Goal: Task Accomplishment & Management: Use online tool/utility

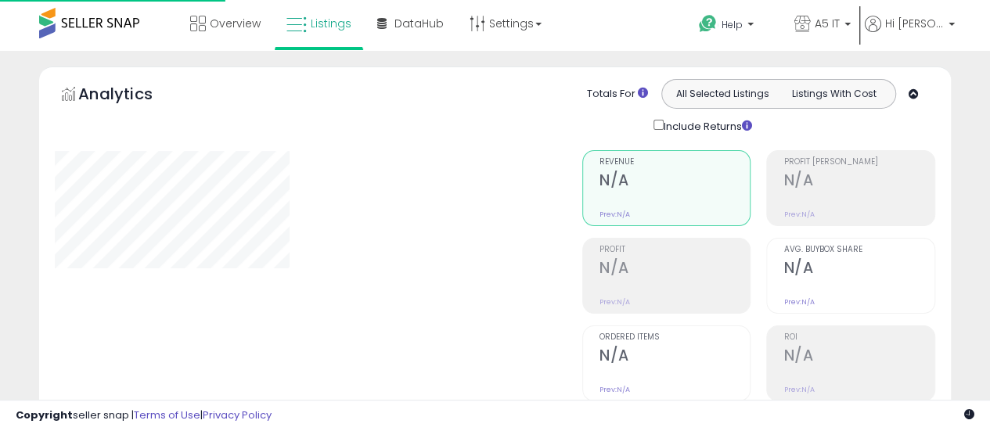
scroll to position [235, 0]
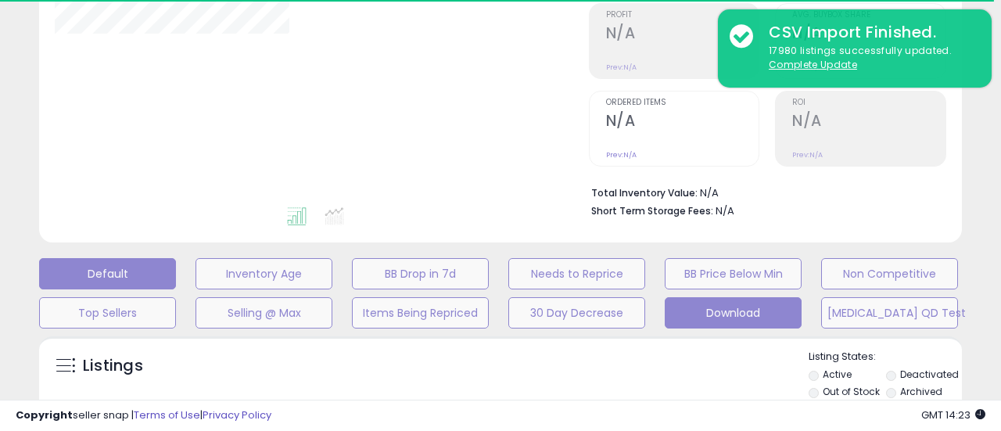
type input "*******"
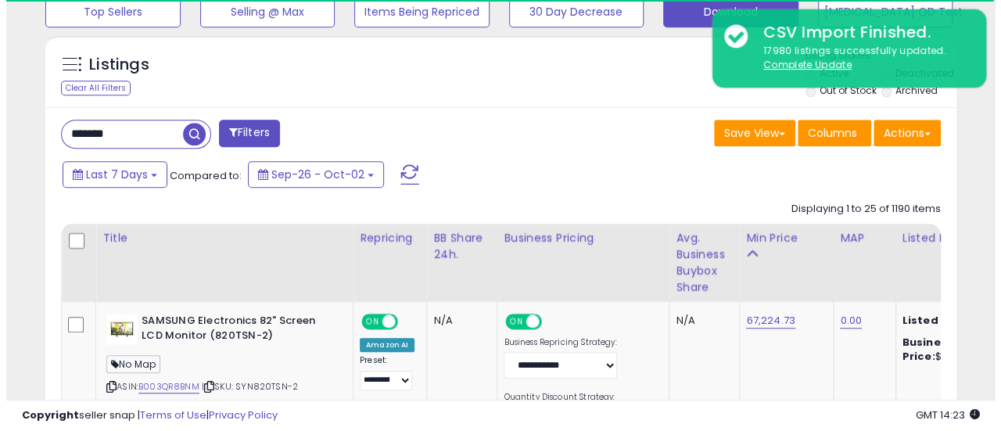
scroll to position [548, 0]
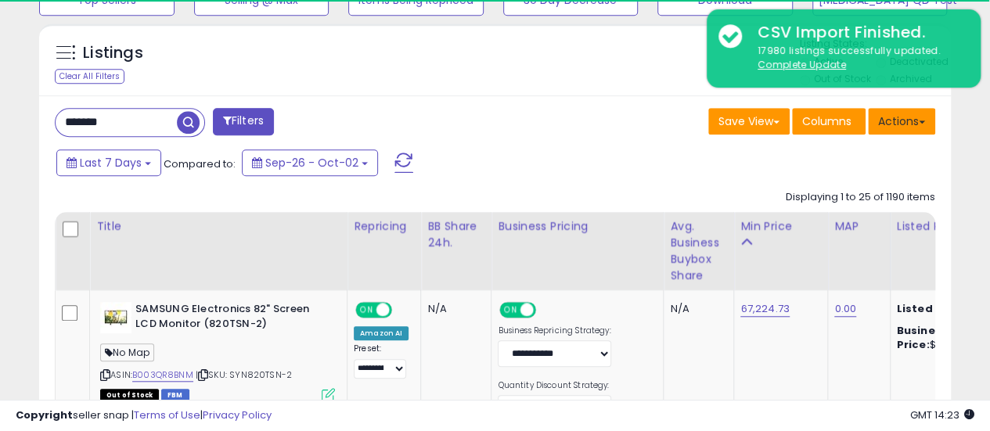
click at [926, 130] on button "Actions" at bounding box center [901, 121] width 67 height 27
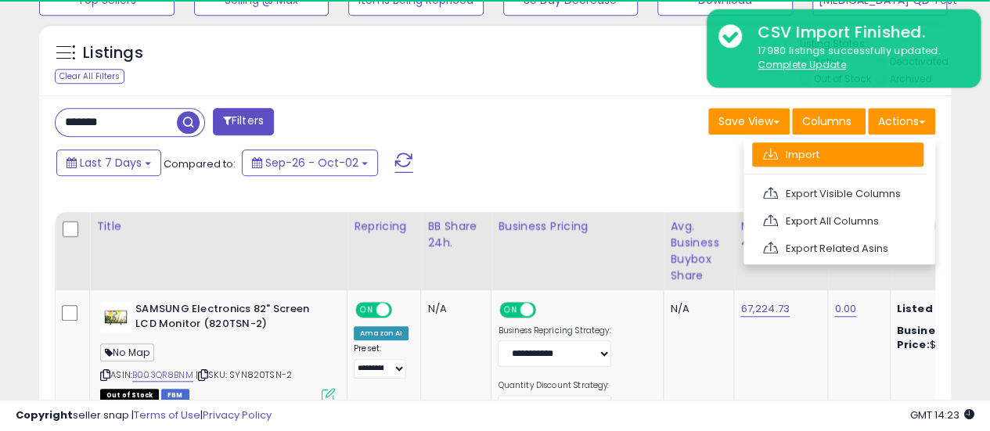
click at [832, 151] on link "Import" at bounding box center [837, 154] width 171 height 24
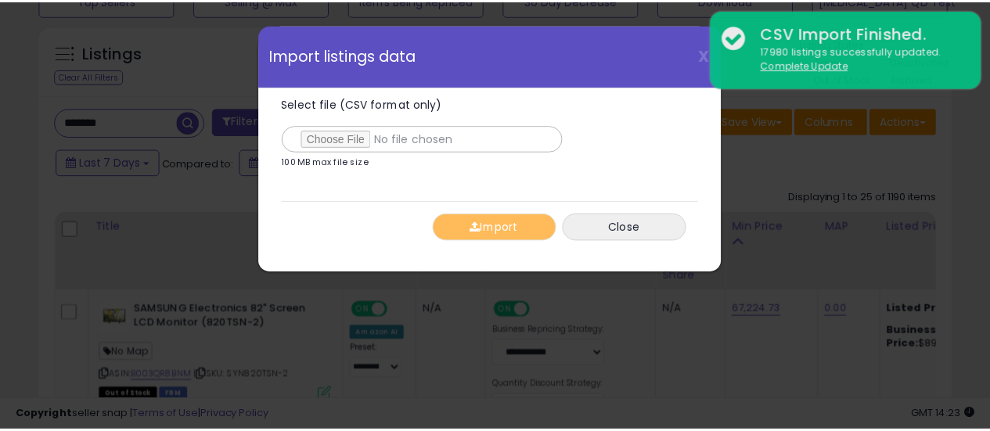
scroll to position [321, 534]
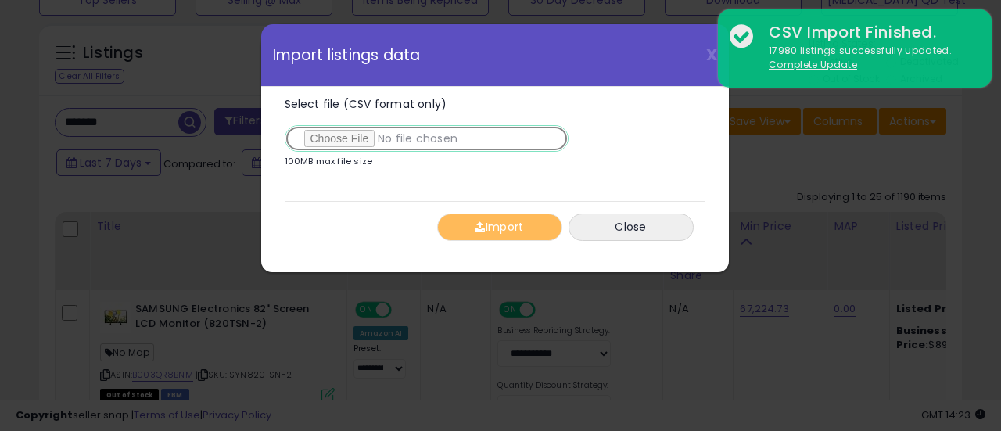
click at [313, 143] on input "Select file (CSV format only)" at bounding box center [427, 138] width 284 height 27
type input "**********"
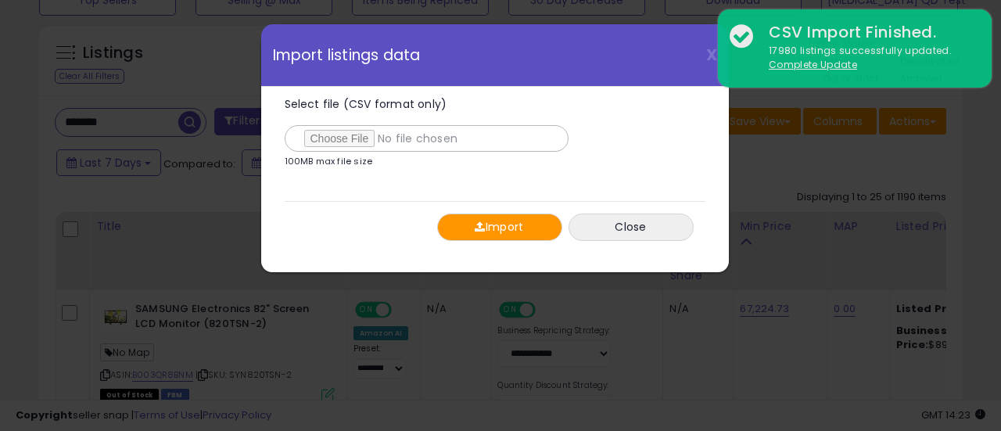
click at [489, 214] on button "Import" at bounding box center [499, 227] width 125 height 27
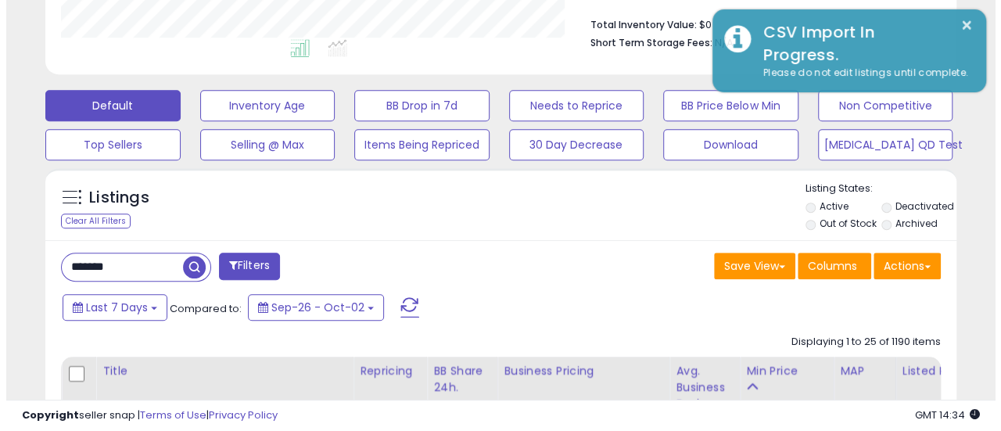
scroll to position [391, 0]
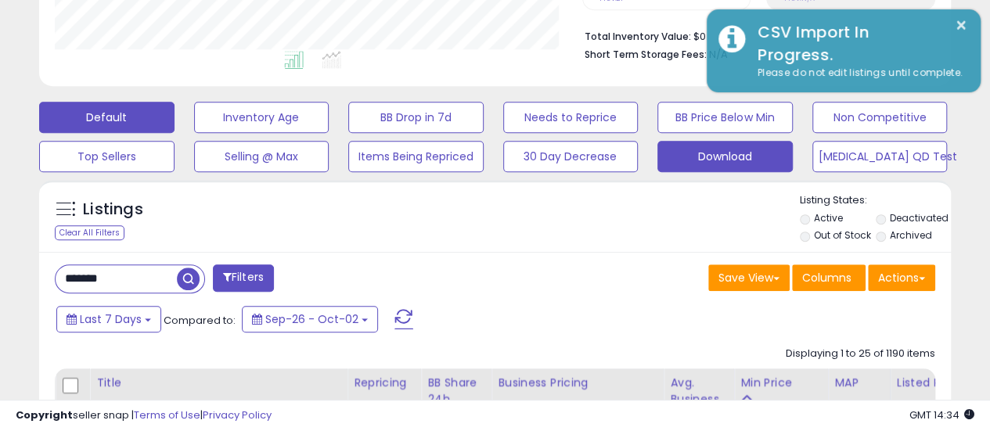
click at [724, 151] on button "Download" at bounding box center [724, 156] width 135 height 31
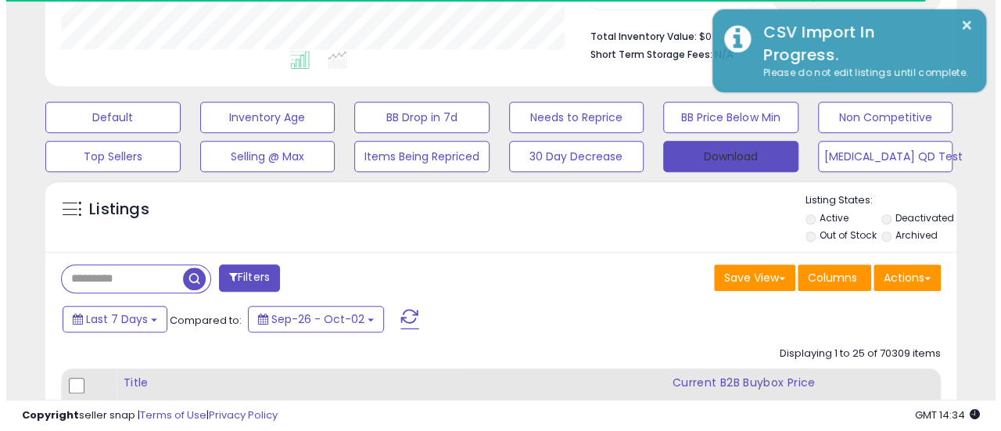
scroll to position [782060, 781854]
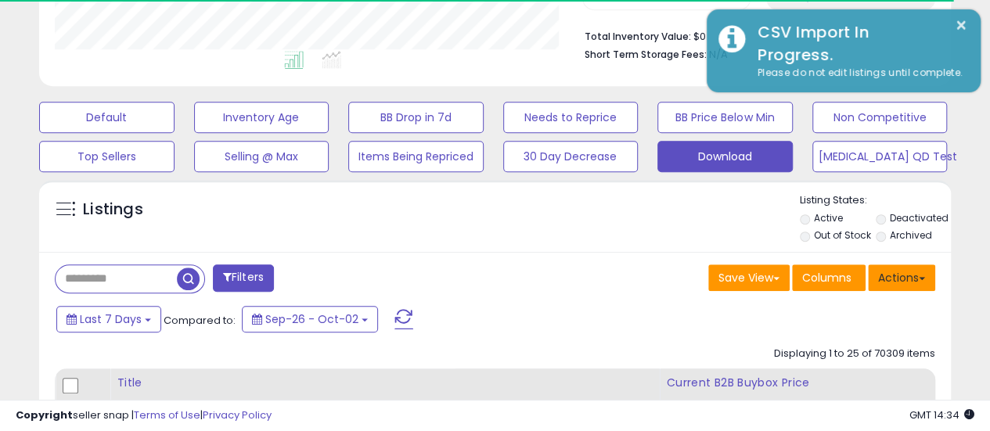
click at [914, 264] on button "Actions" at bounding box center [901, 277] width 67 height 27
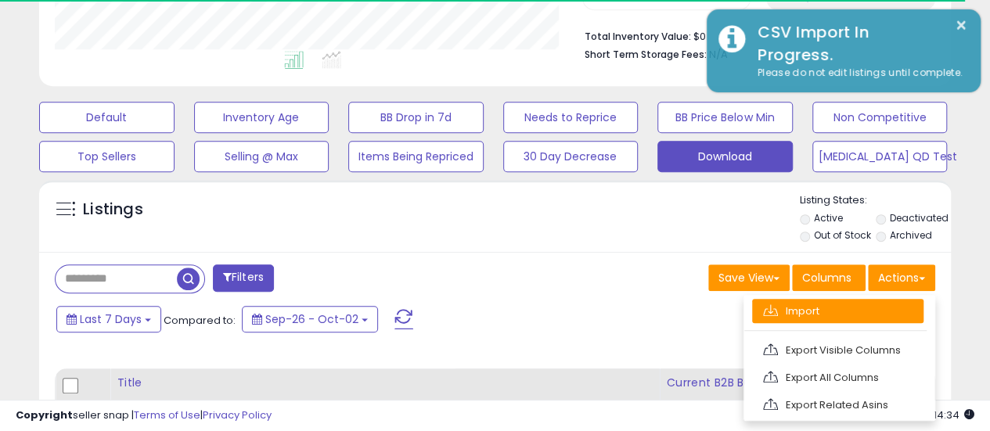
click at [824, 321] on link "Import" at bounding box center [837, 311] width 171 height 24
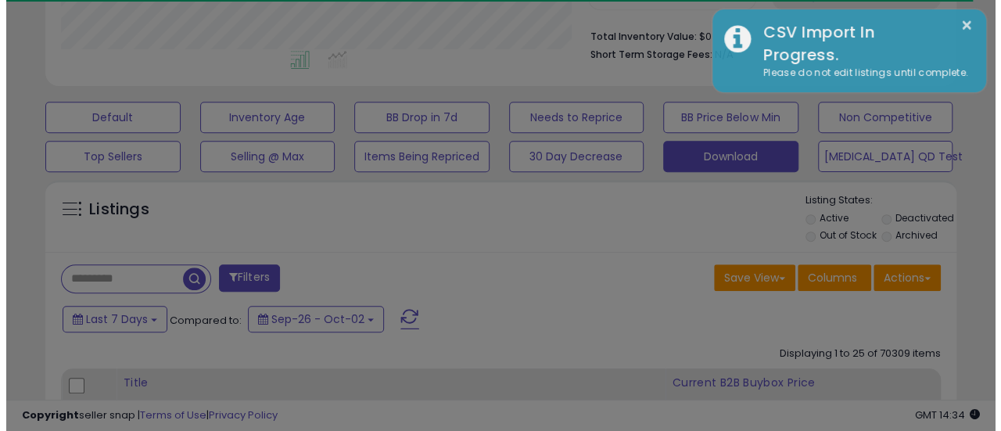
scroll to position [321, 534]
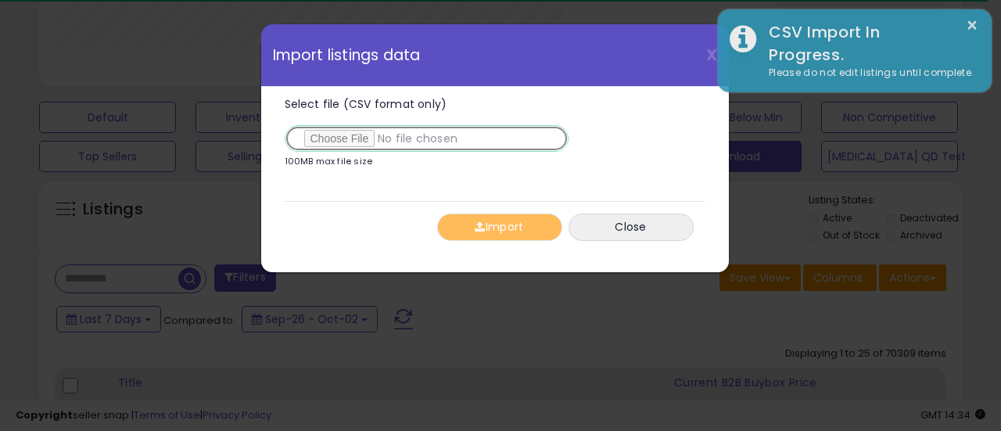
click at [343, 142] on input "Select file (CSV format only)" at bounding box center [427, 138] width 284 height 27
type input "**********"
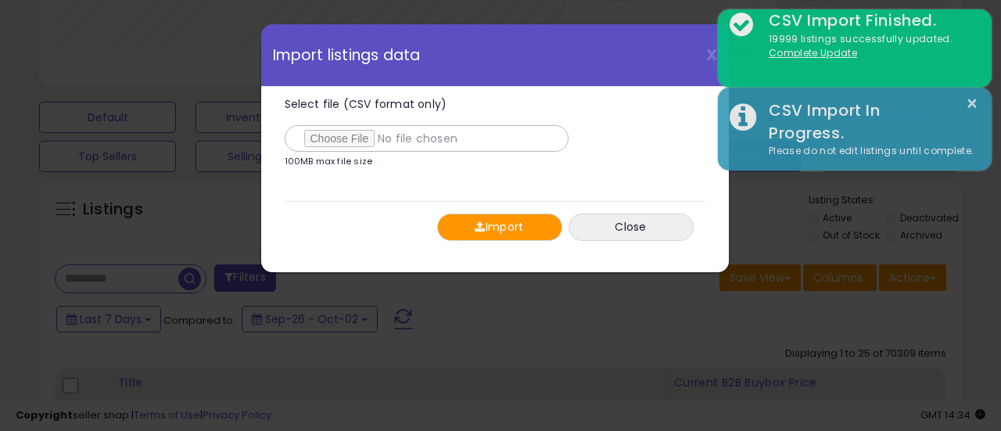
click at [471, 206] on div "Import Close" at bounding box center [495, 227] width 421 height 52
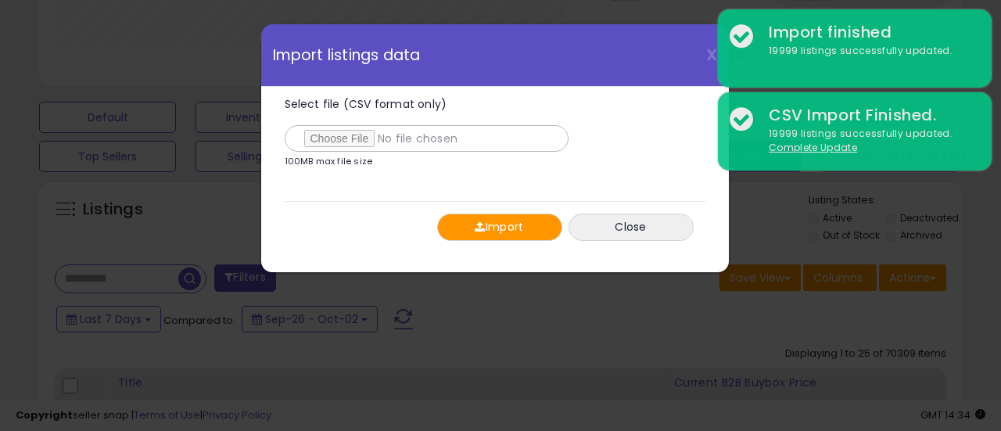
click at [468, 224] on button "Import" at bounding box center [499, 227] width 125 height 27
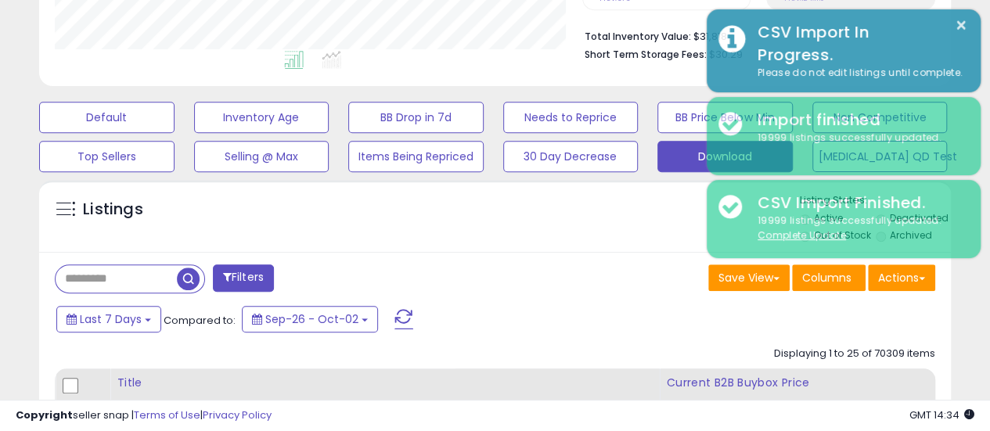
scroll to position [782060, 781854]
